Goal: Task Accomplishment & Management: Manage account settings

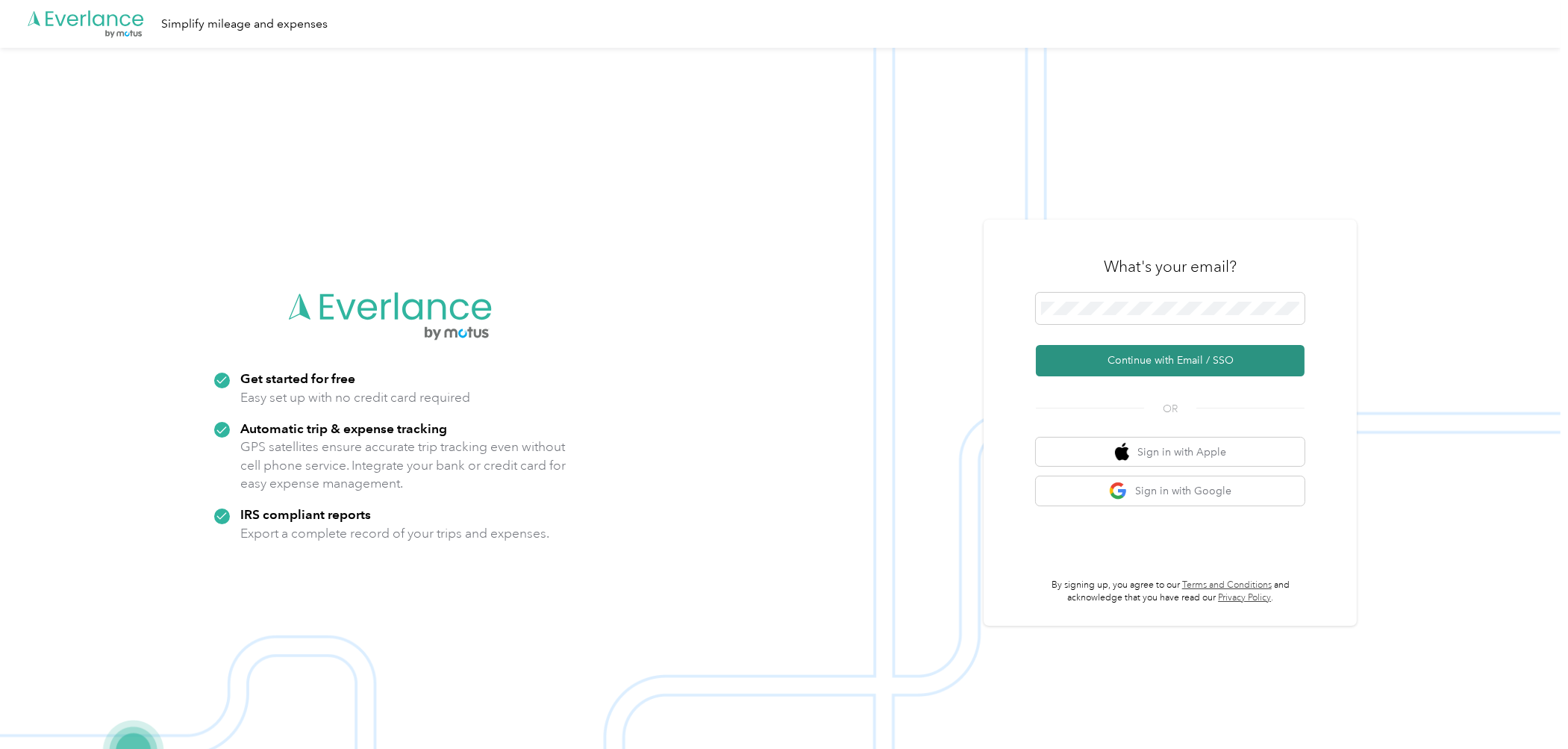
click at [1161, 359] on button "Continue with Email / SSO" at bounding box center [1170, 360] width 269 height 32
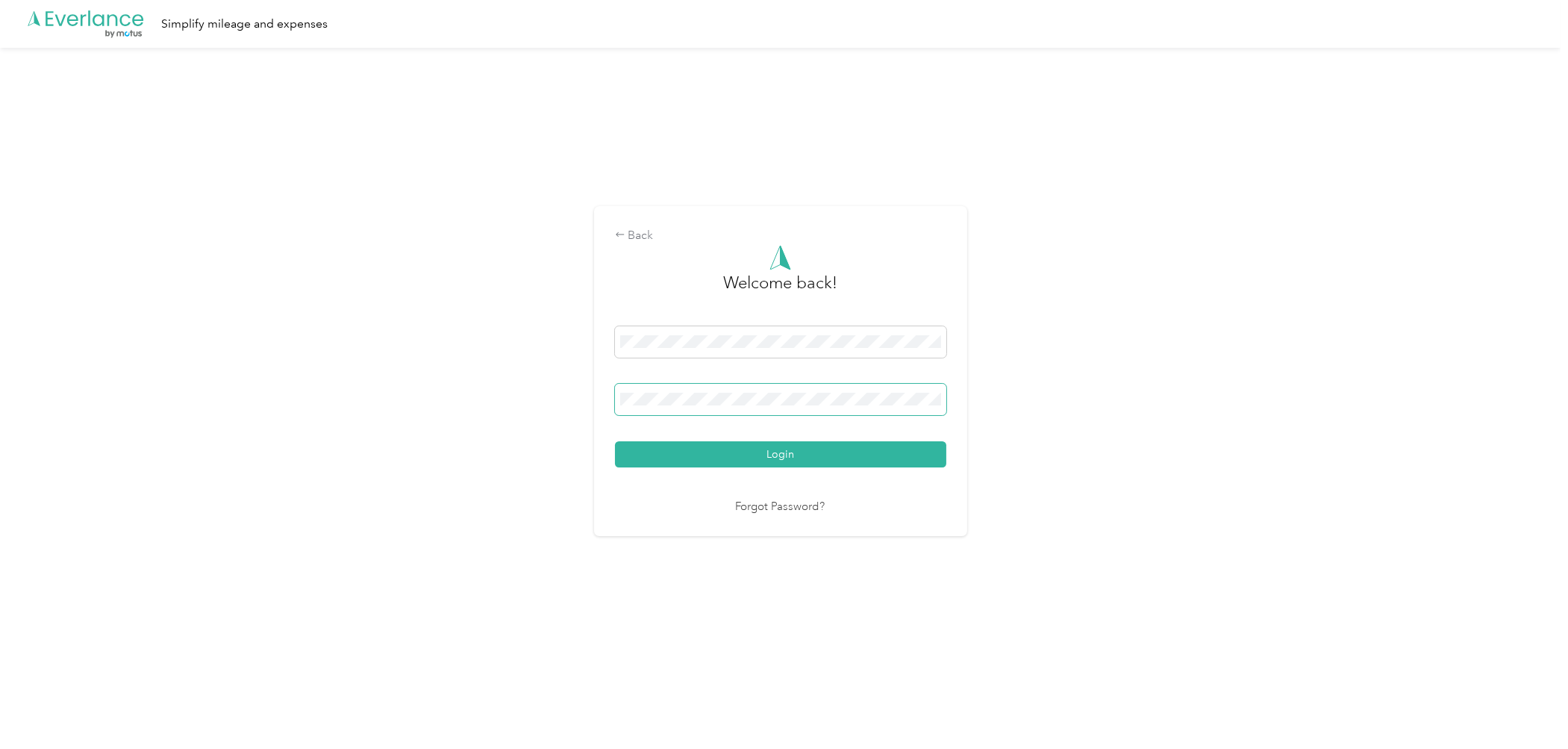
click at [615, 441] on button "Login" at bounding box center [780, 454] width 331 height 26
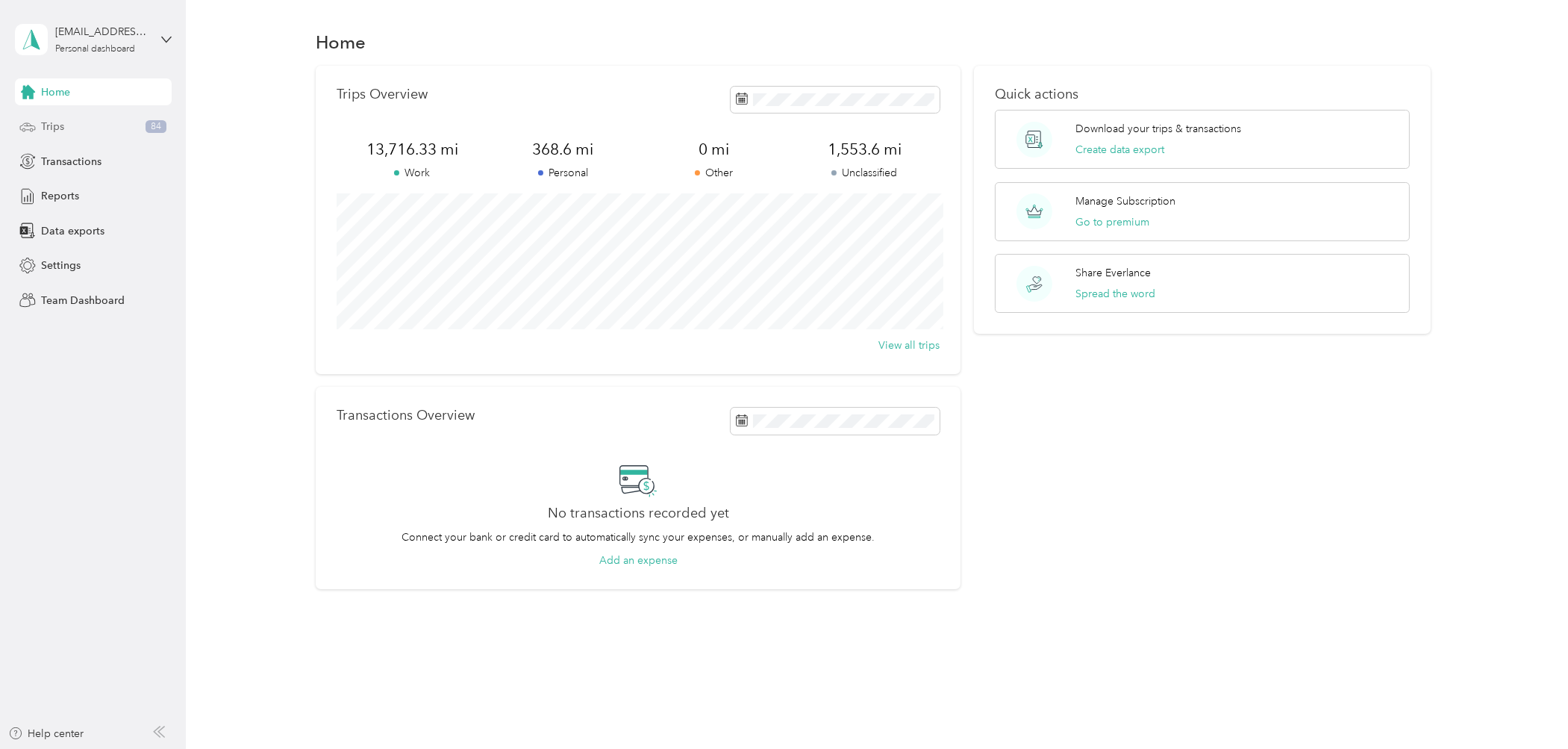
click at [81, 129] on div "Trips 84" at bounding box center [93, 127] width 156 height 27
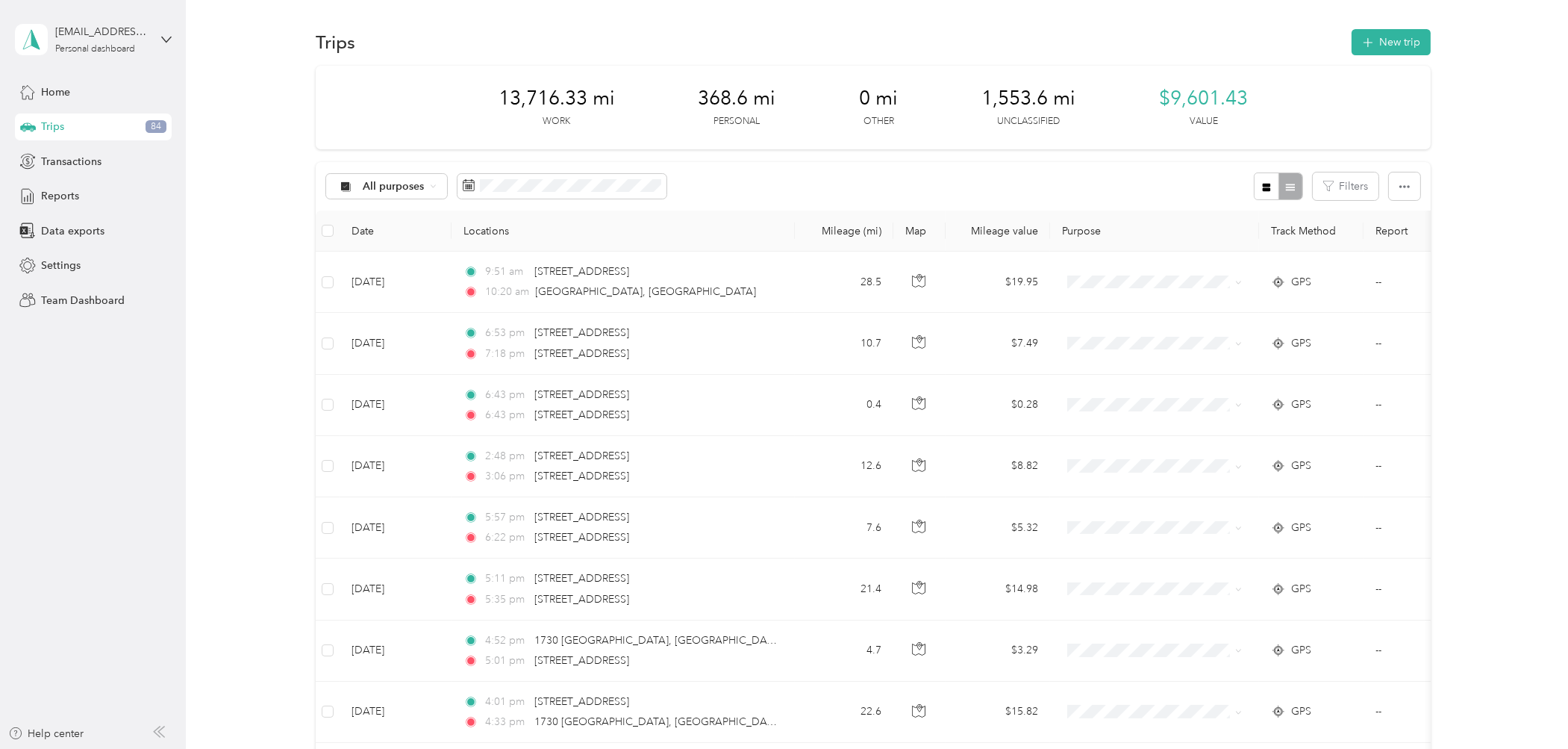
click at [705, 173] on div "All purposes Filters" at bounding box center [873, 186] width 1115 height 49
click at [66, 229] on span "Data exports" at bounding box center [72, 231] width 63 height 15
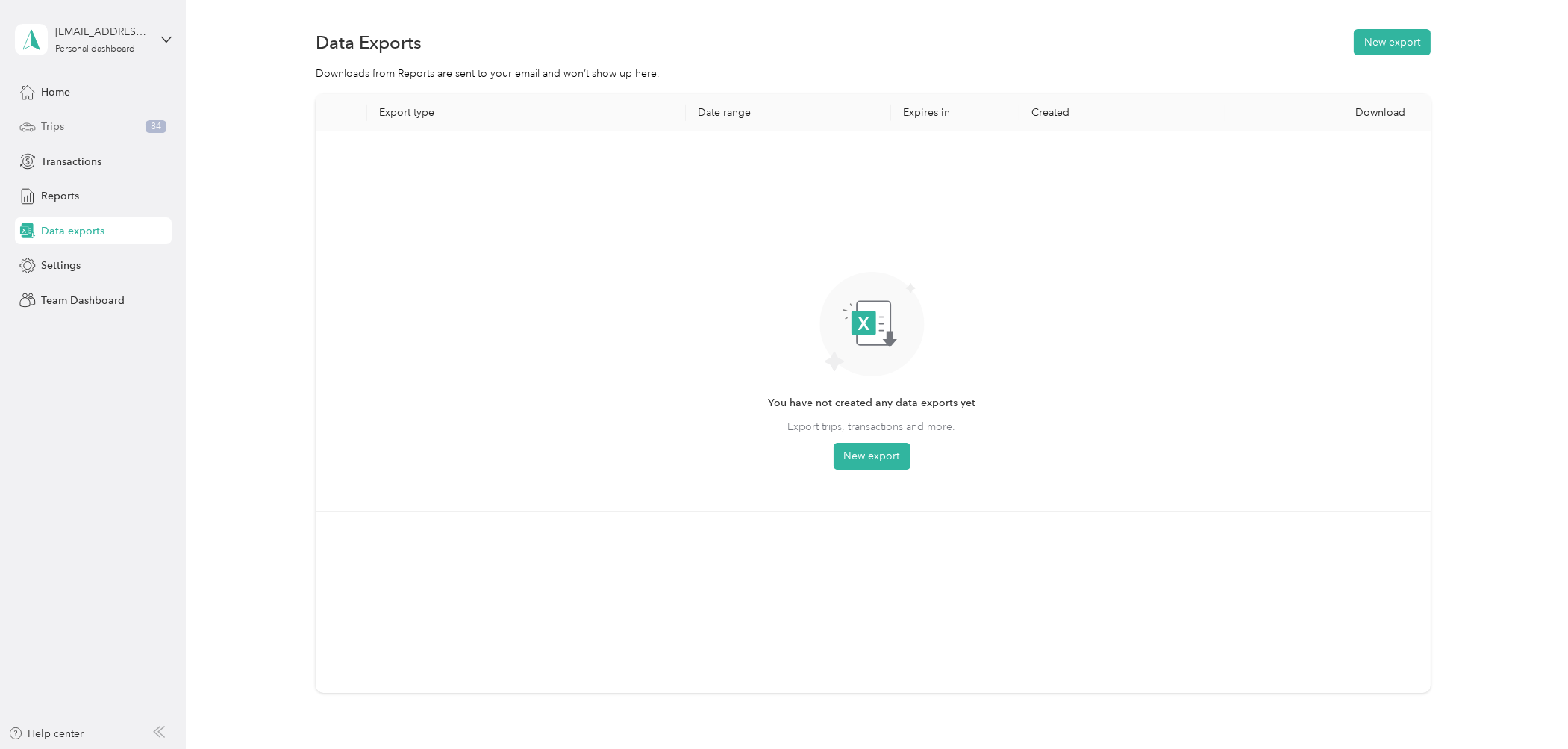
click at [78, 125] on div "Trips 84" at bounding box center [93, 127] width 156 height 27
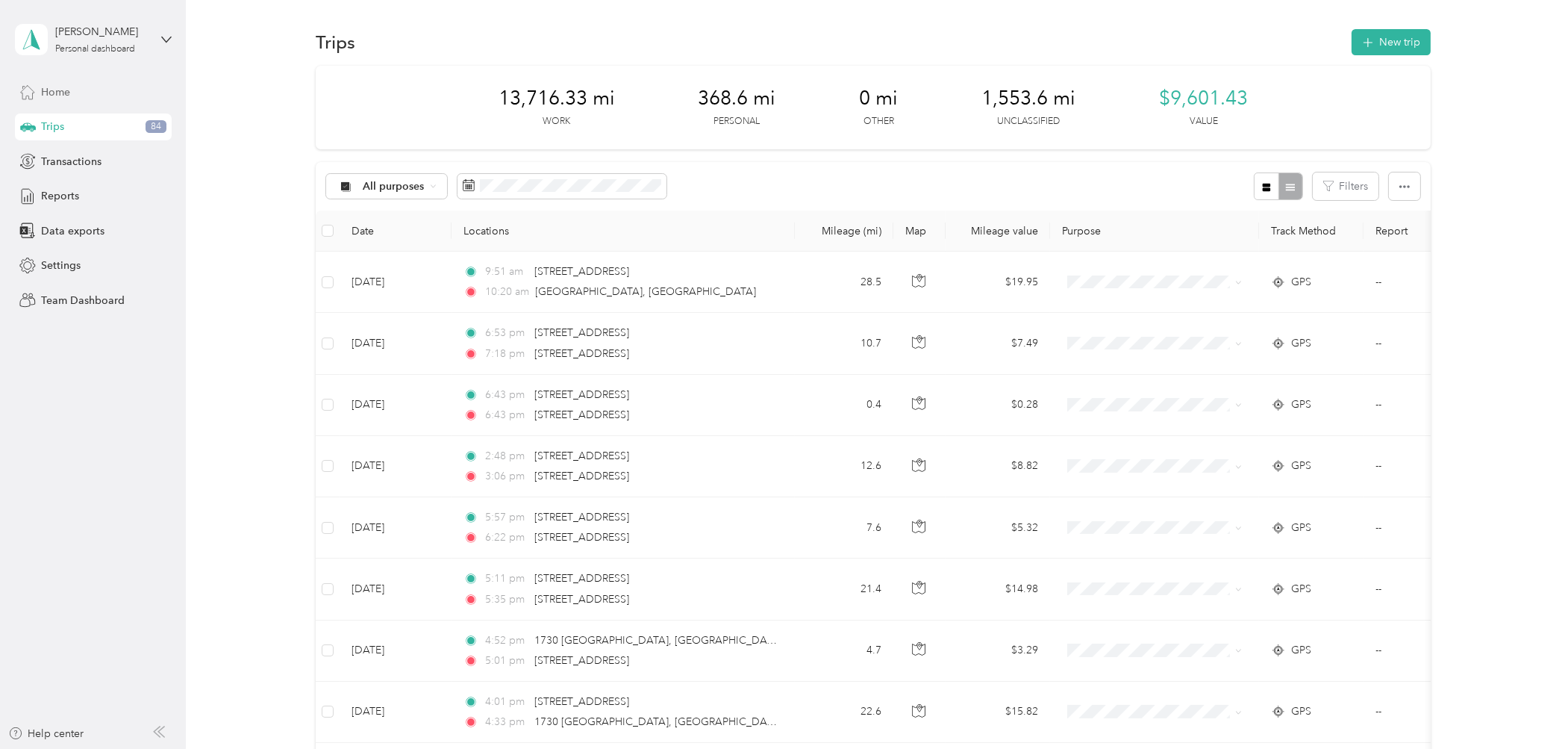
click at [71, 93] on div "Home" at bounding box center [93, 92] width 156 height 27
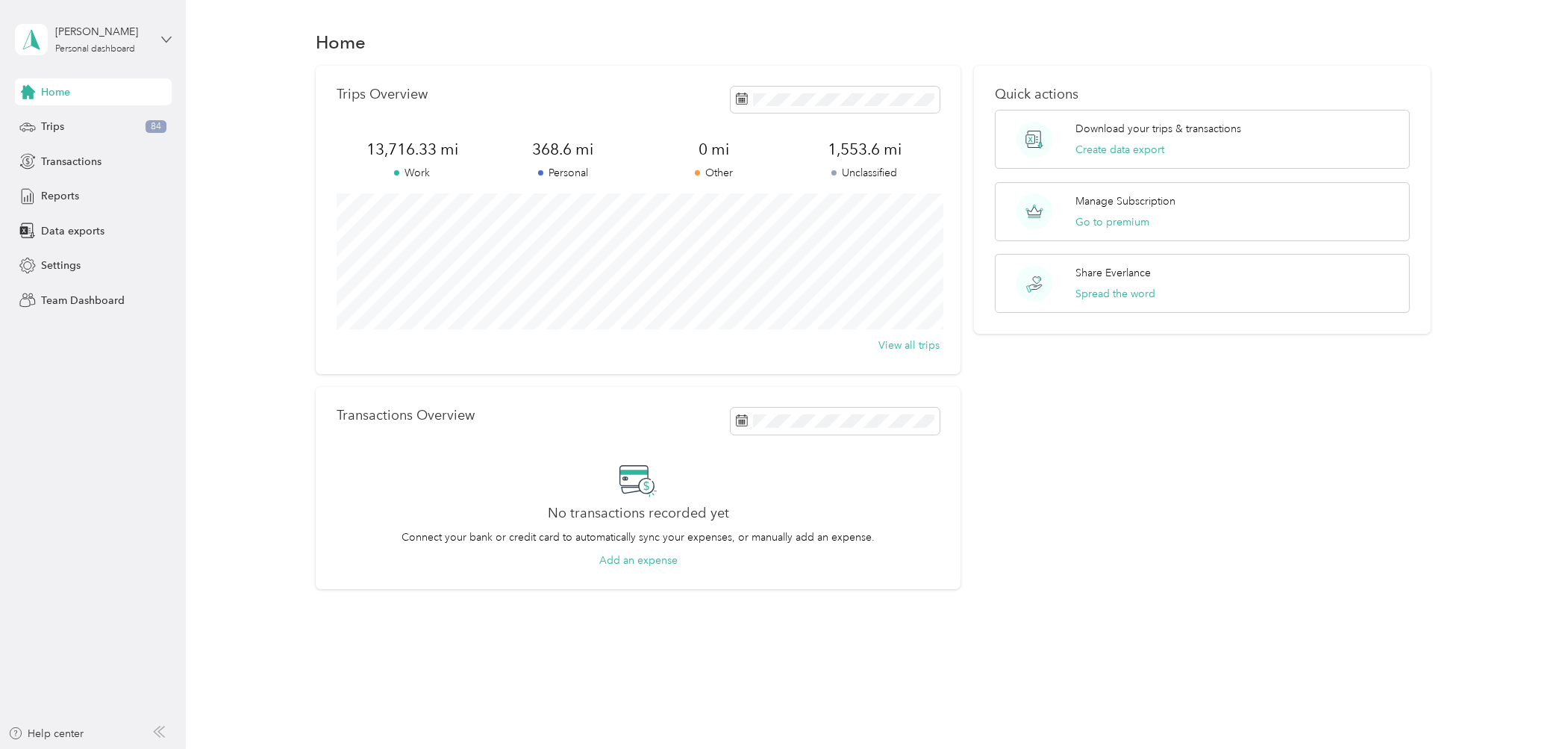
click at [165, 36] on icon at bounding box center [166, 40] width 11 height 11
click at [67, 120] on div "Log out" at bounding box center [57, 122] width 58 height 15
